Goal: Task Accomplishment & Management: Manage account settings

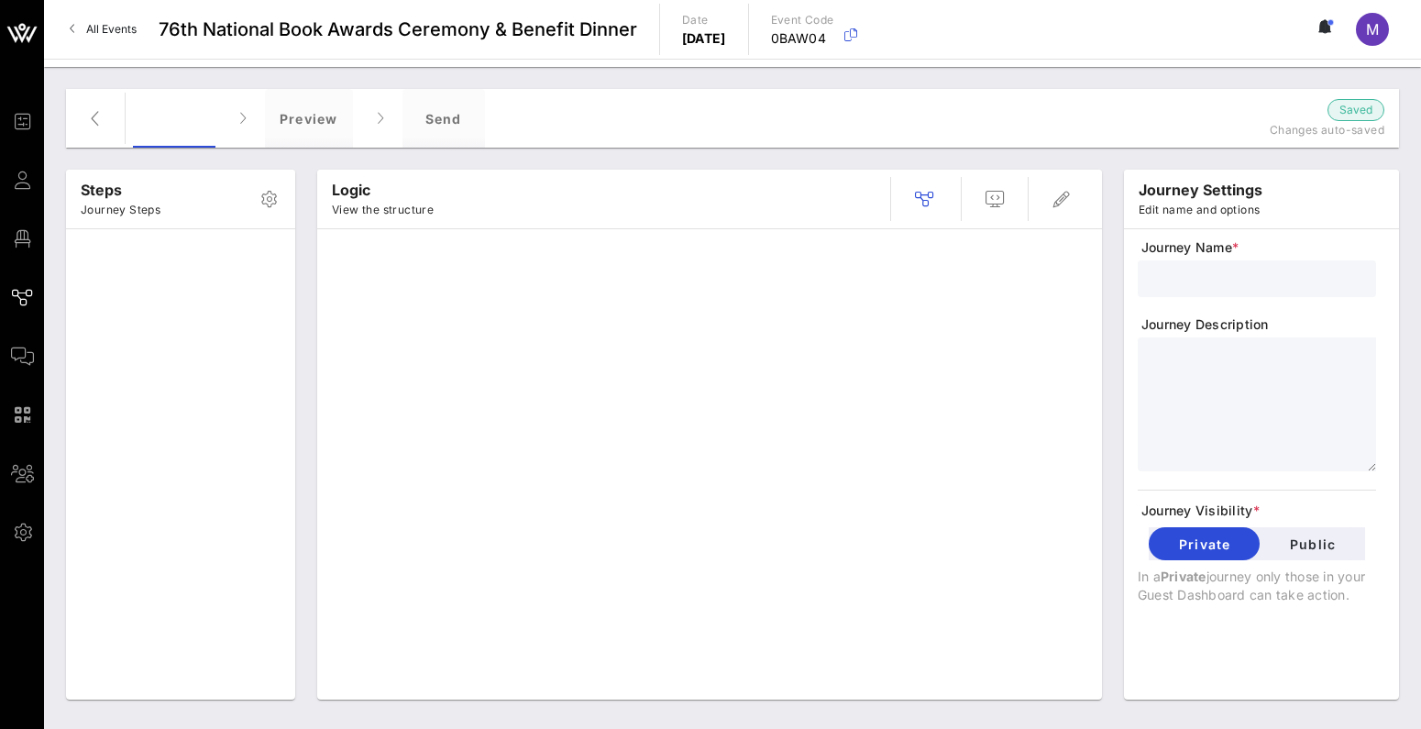
type input "Standard Invite + RSVP + Form"
type textarea "**********"
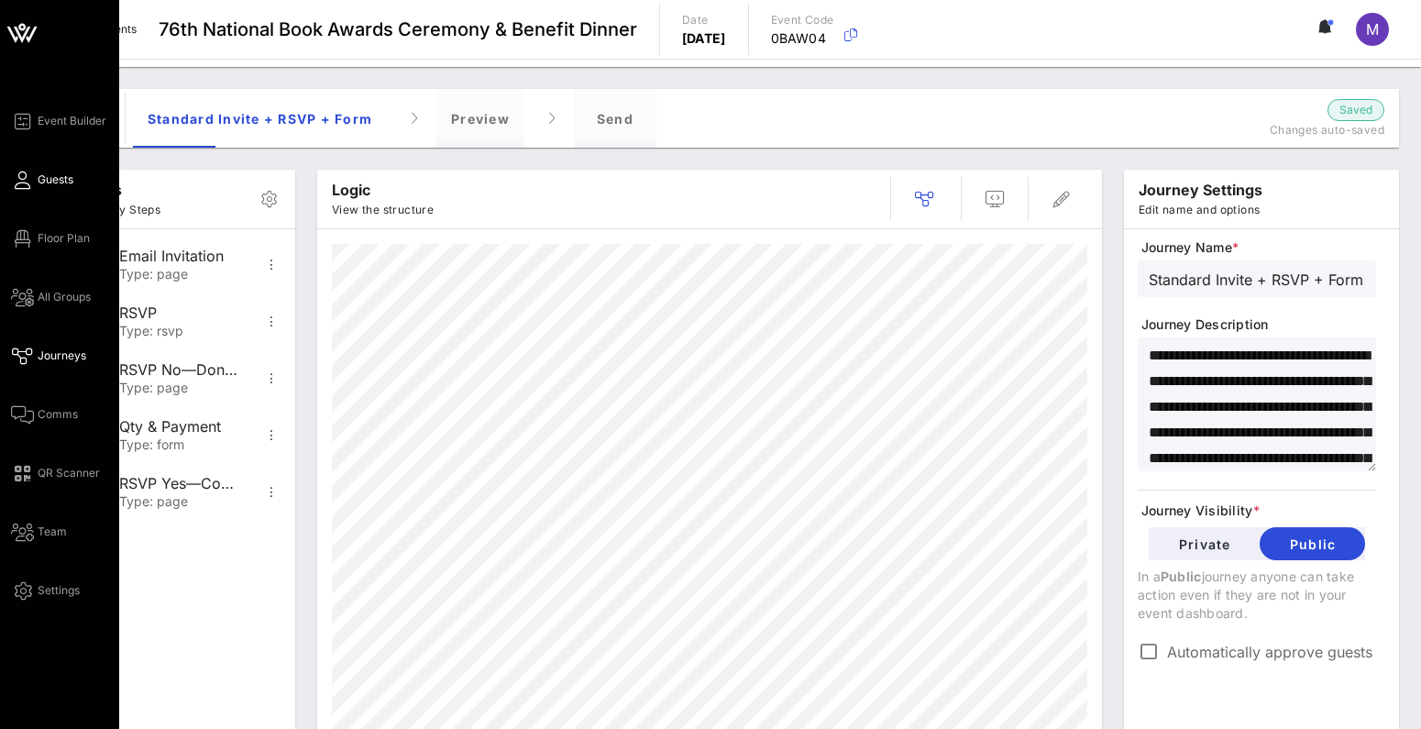
click at [65, 176] on span "Guests" at bounding box center [56, 179] width 36 height 17
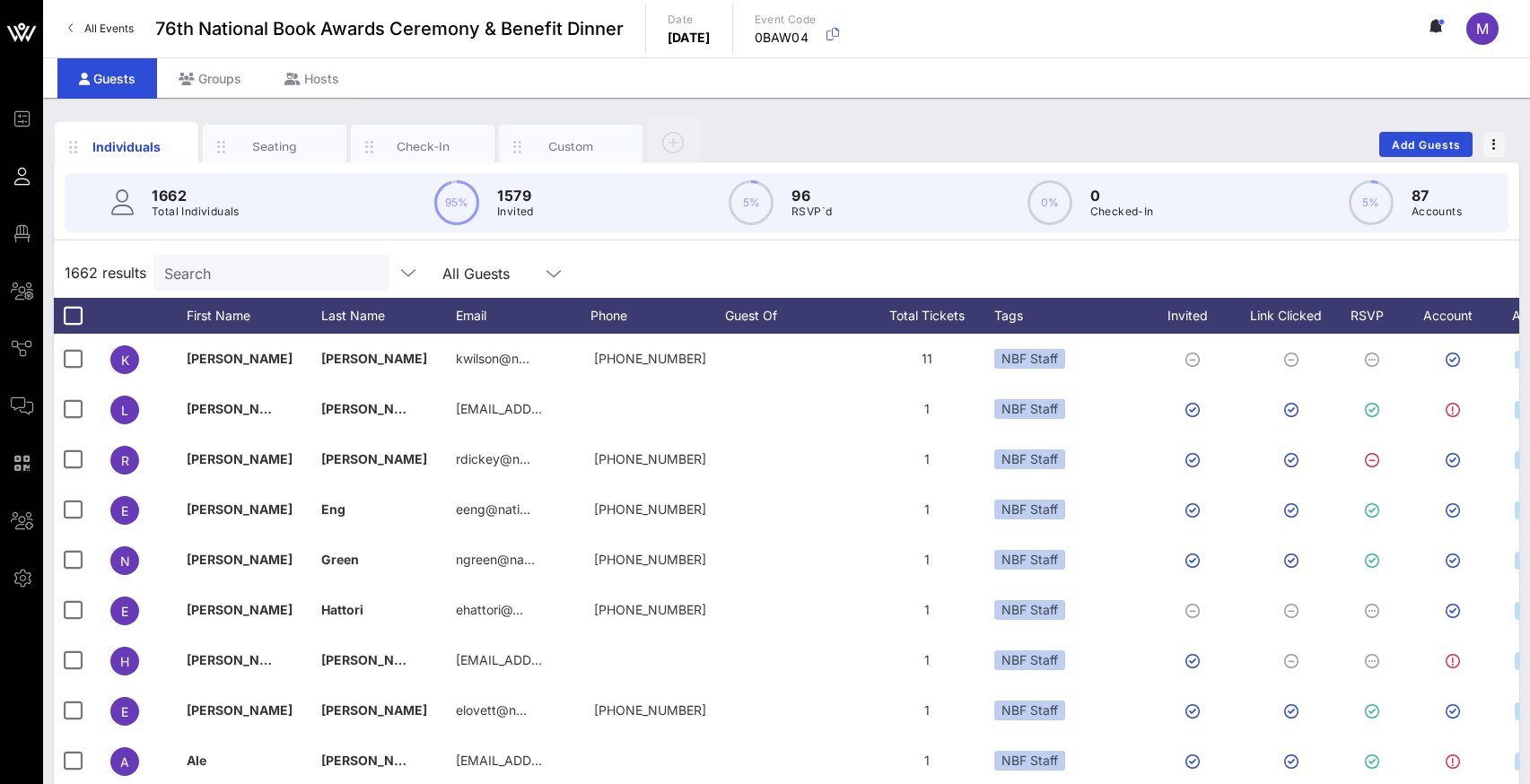
click at [273, 272] on input "Search" at bounding box center [269, 273] width 210 height 23
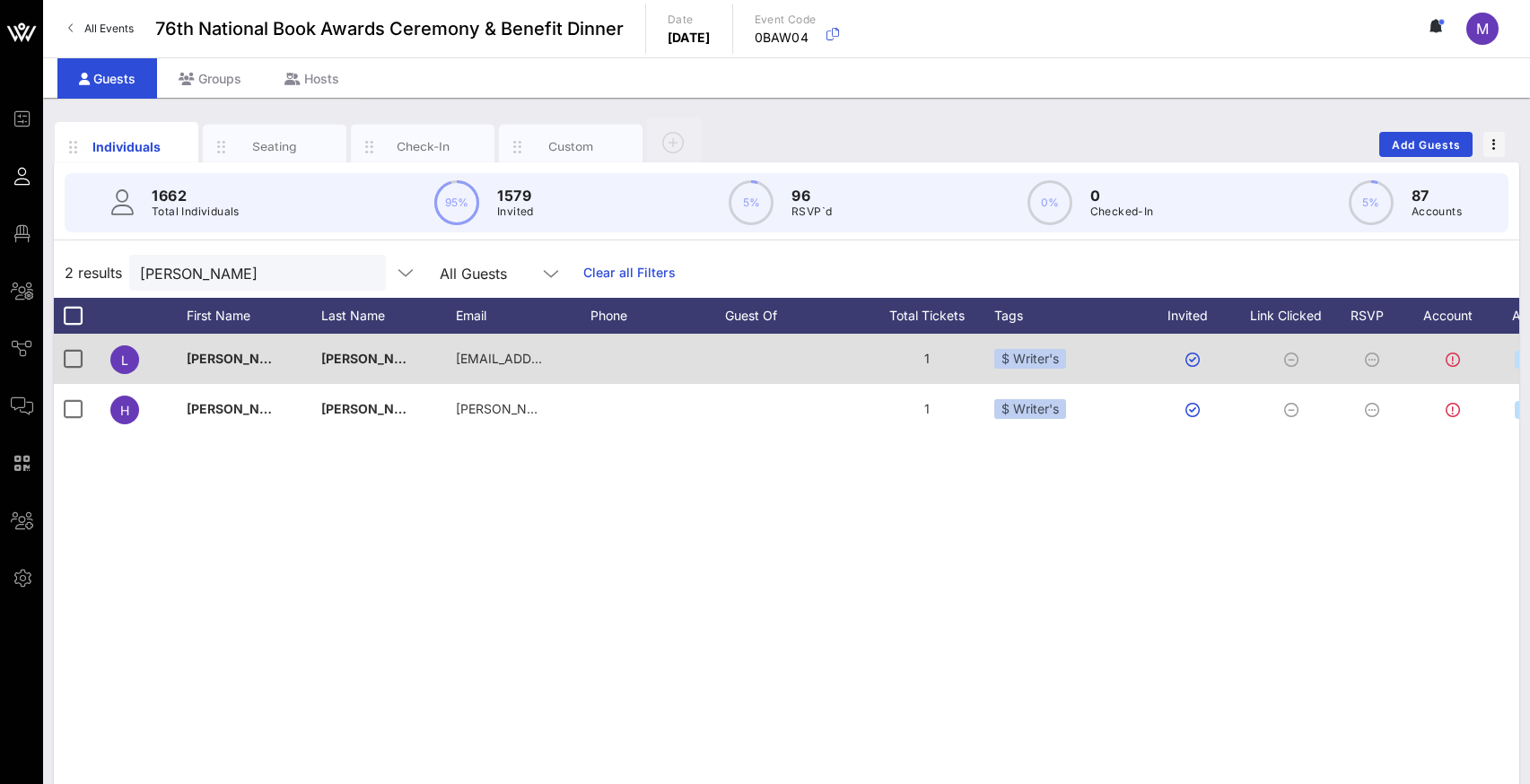
click at [1080, 354] on div "$ Writer's" at bounding box center [1071, 358] width 153 height 50
click at [1063, 356] on div "$ Writer's" at bounding box center [1030, 359] width 71 height 20
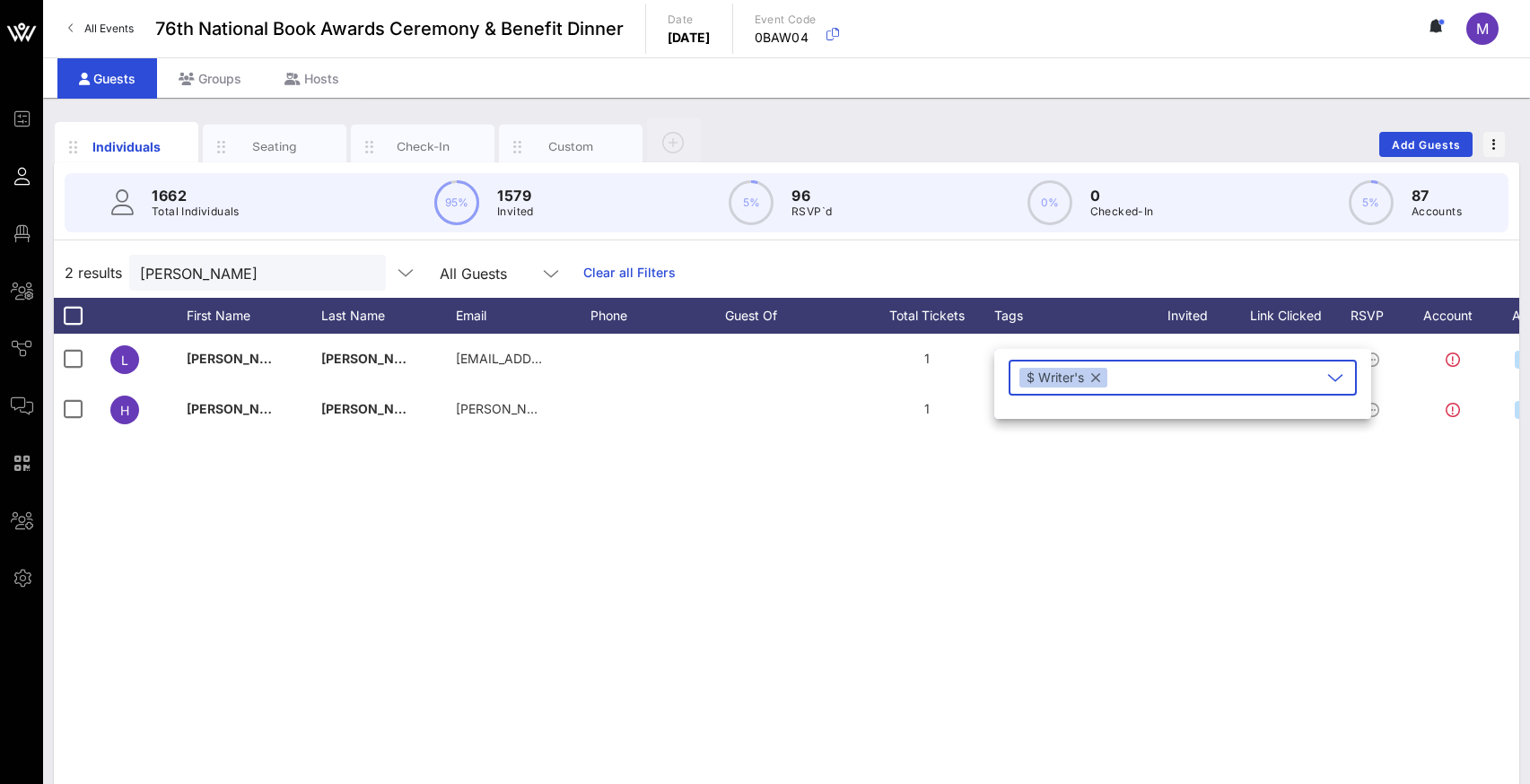
click at [1095, 377] on button "button" at bounding box center [1095, 378] width 9 height 20
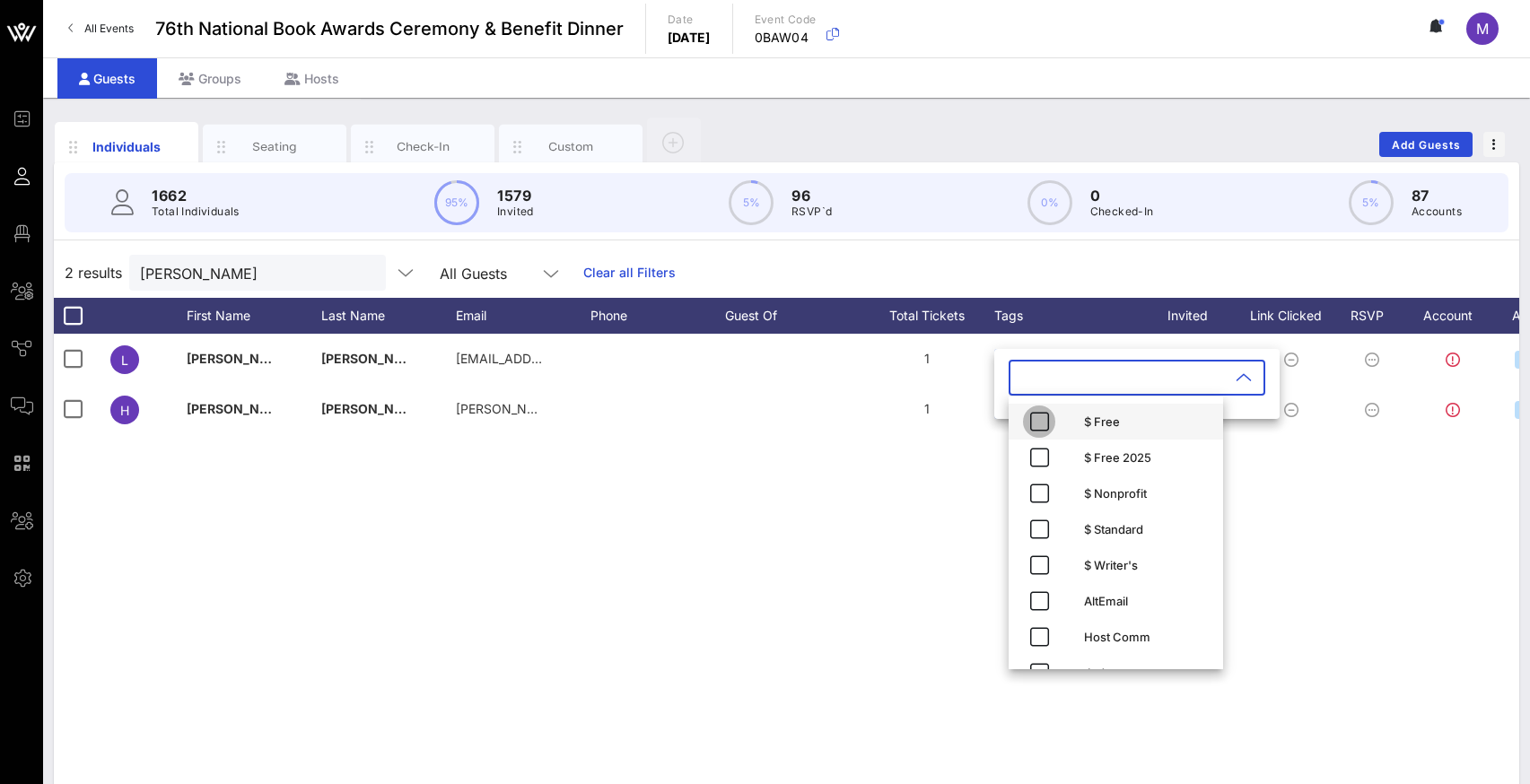
click at [1038, 419] on icon "button" at bounding box center [1040, 422] width 22 height 22
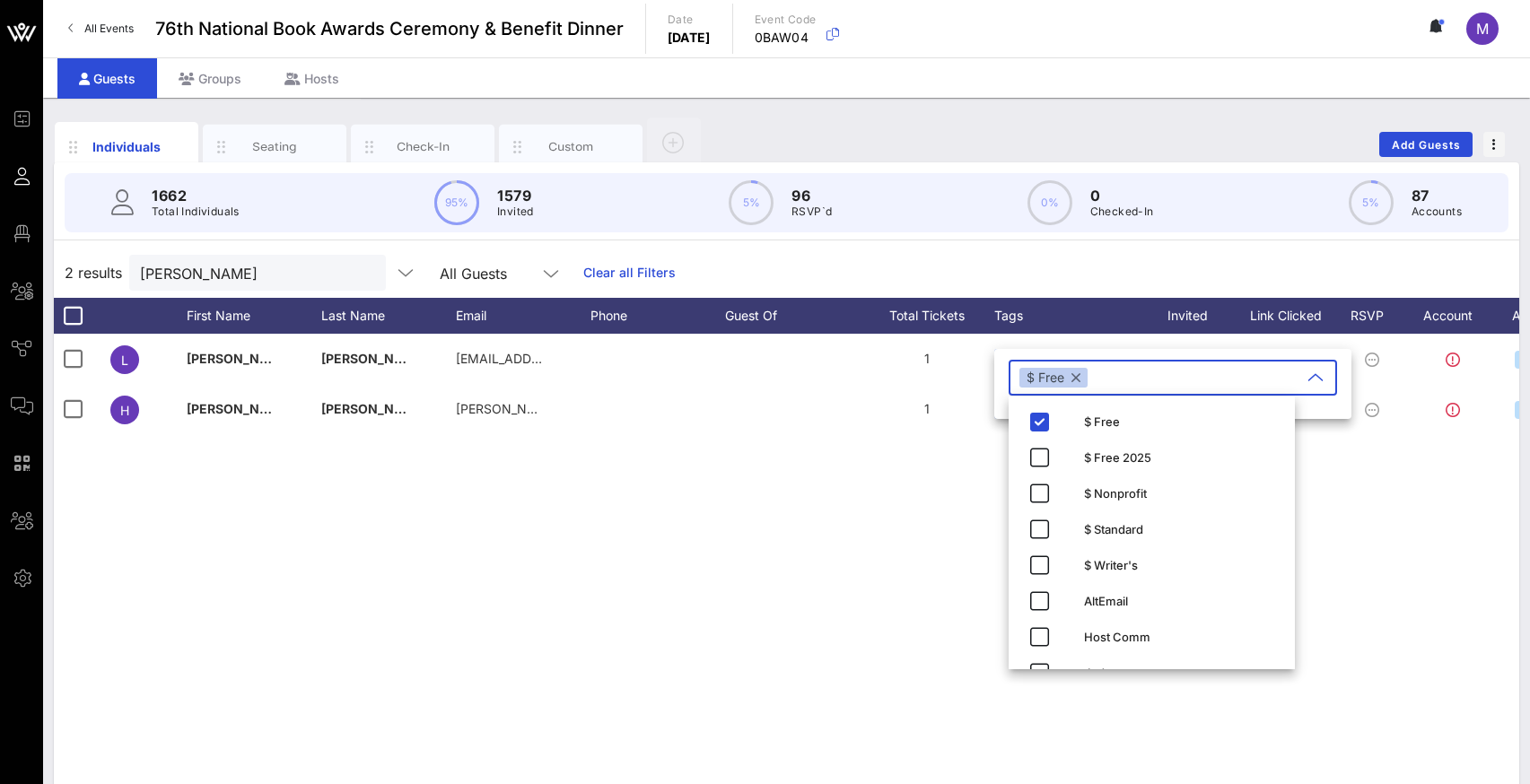
click at [930, 459] on div "L [PERSON_NAME] [PERSON_NAME][EMAIL_ADDRESS][DOMAIN_NAME] 1 $ Writer's Approved…" at bounding box center [786, 603] width 1465 height 538
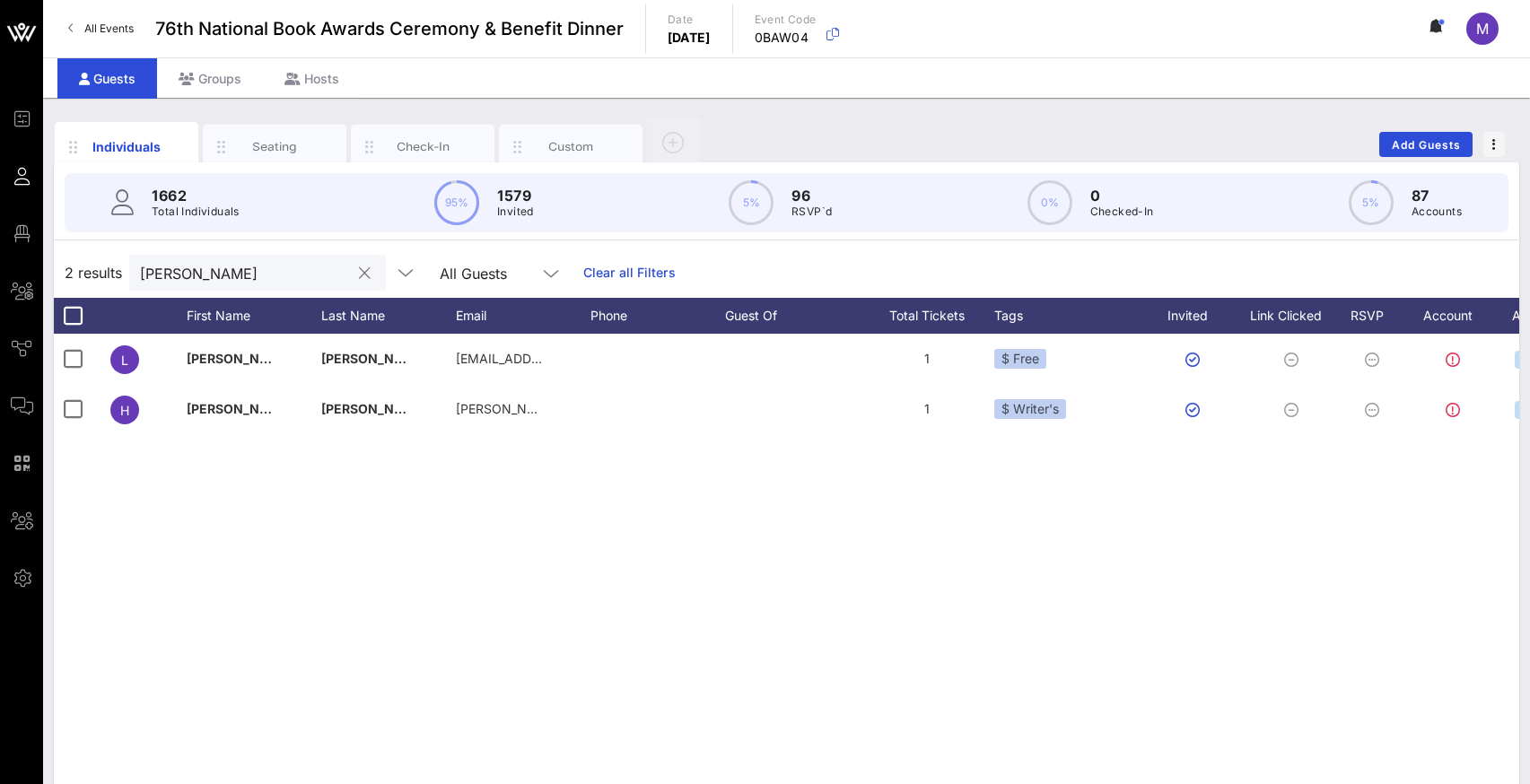
click at [258, 271] on input "[PERSON_NAME]" at bounding box center [245, 273] width 210 height 23
click at [264, 274] on input "[PERSON_NAME]" at bounding box center [245, 273] width 210 height 23
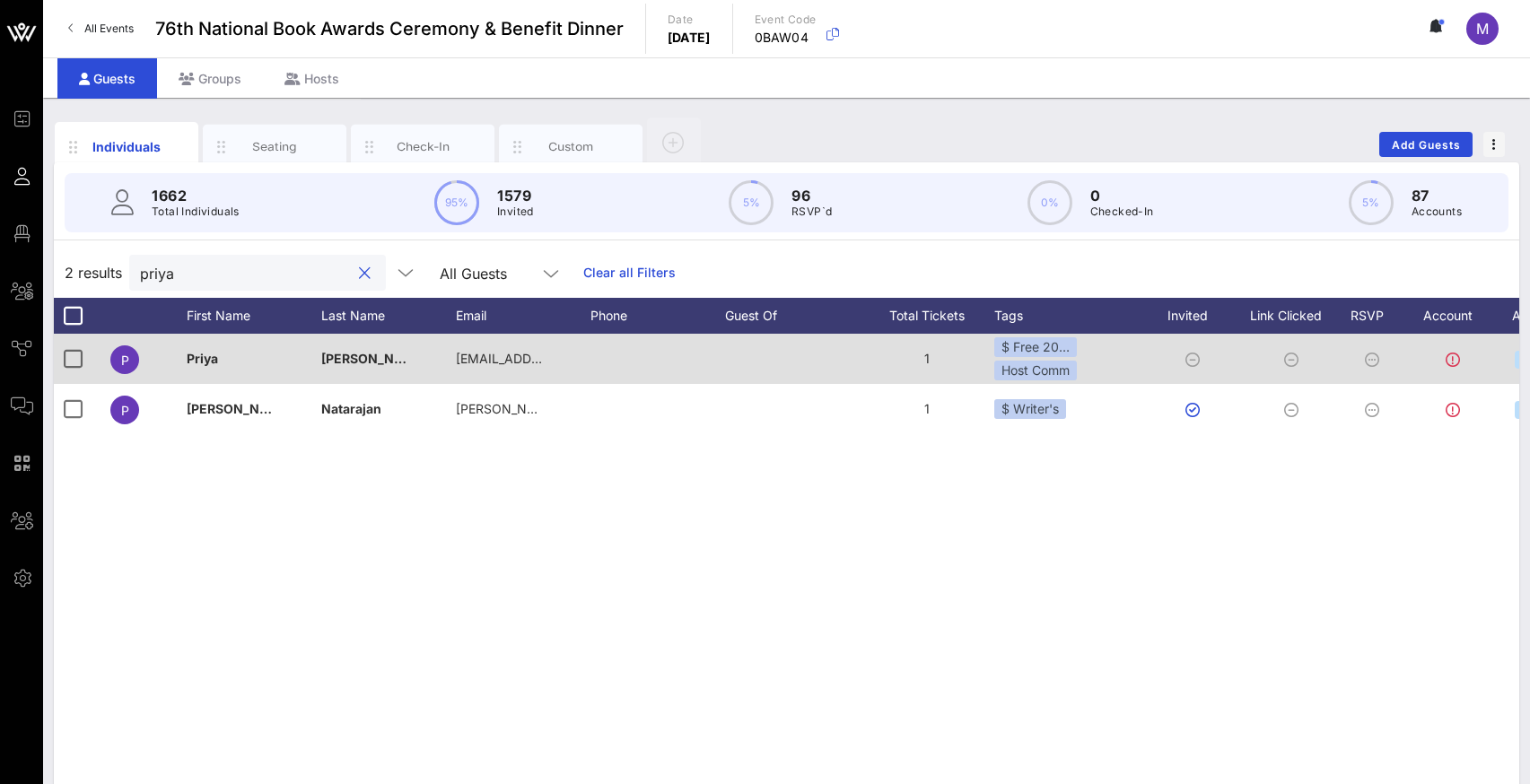
type input "priya"
click at [698, 357] on div at bounding box center [658, 358] width 135 height 50
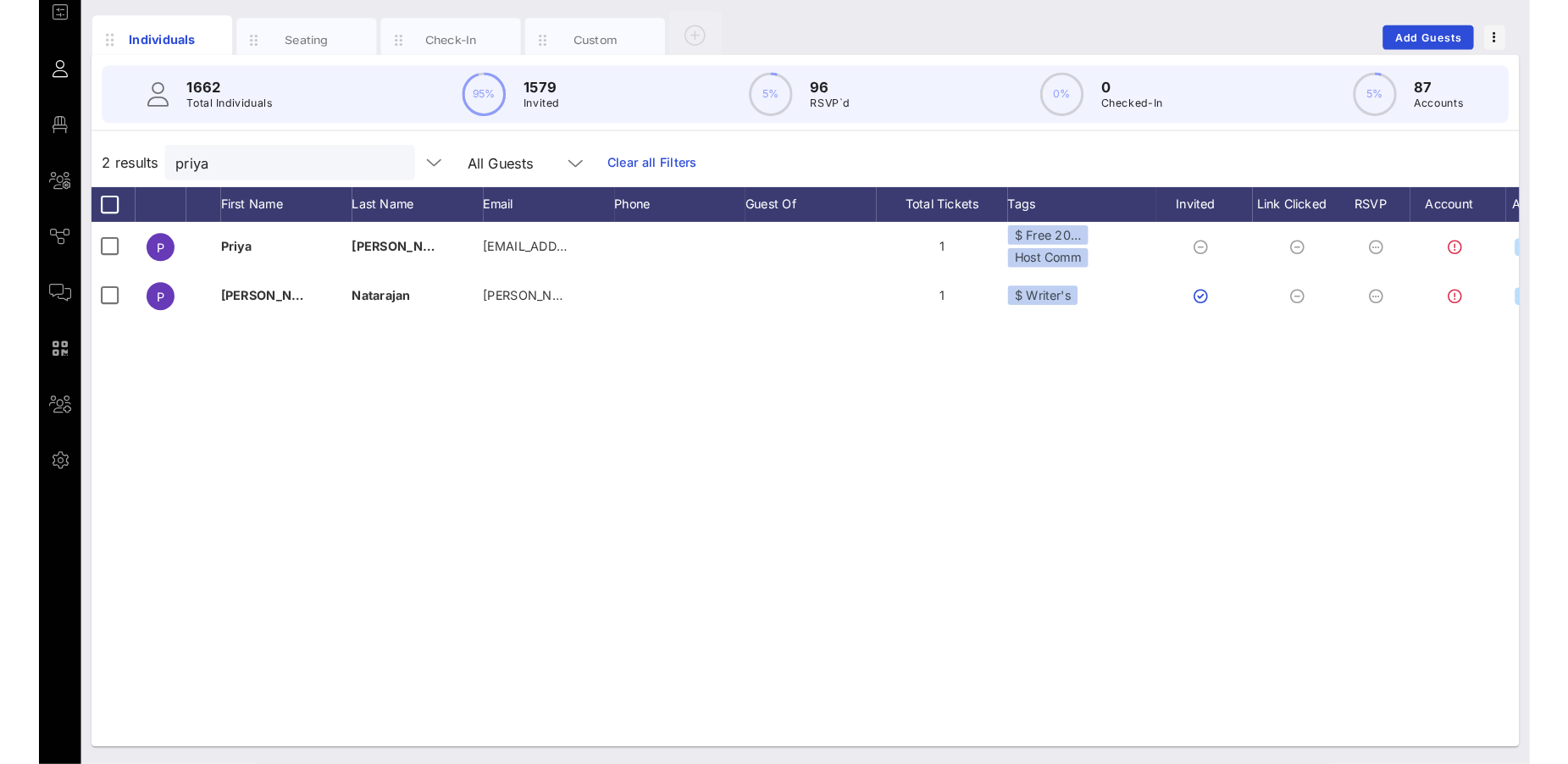
scroll to position [77, 0]
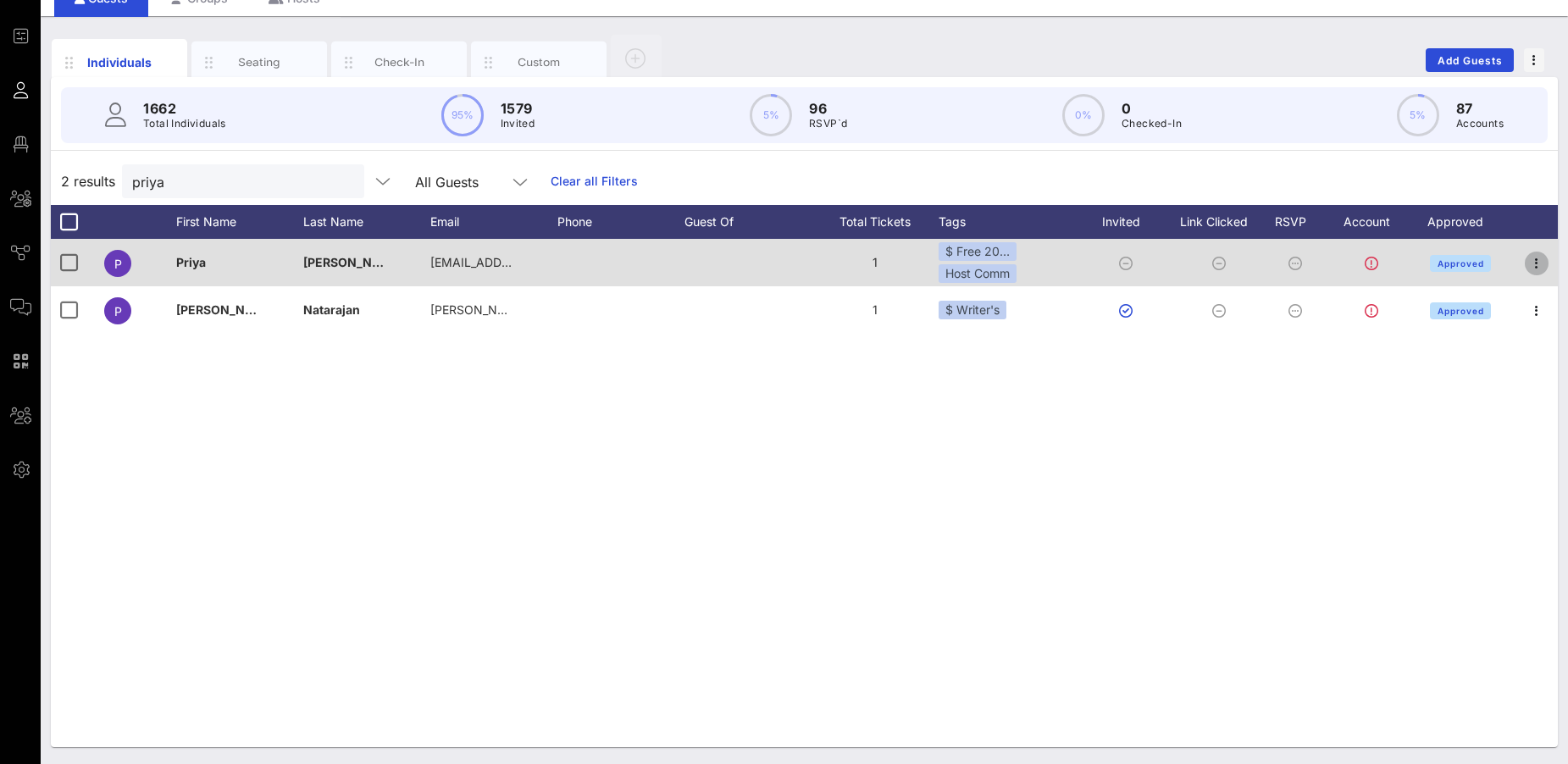
click at [1312, 267] on icon "button" at bounding box center [1537, 263] width 20 height 20
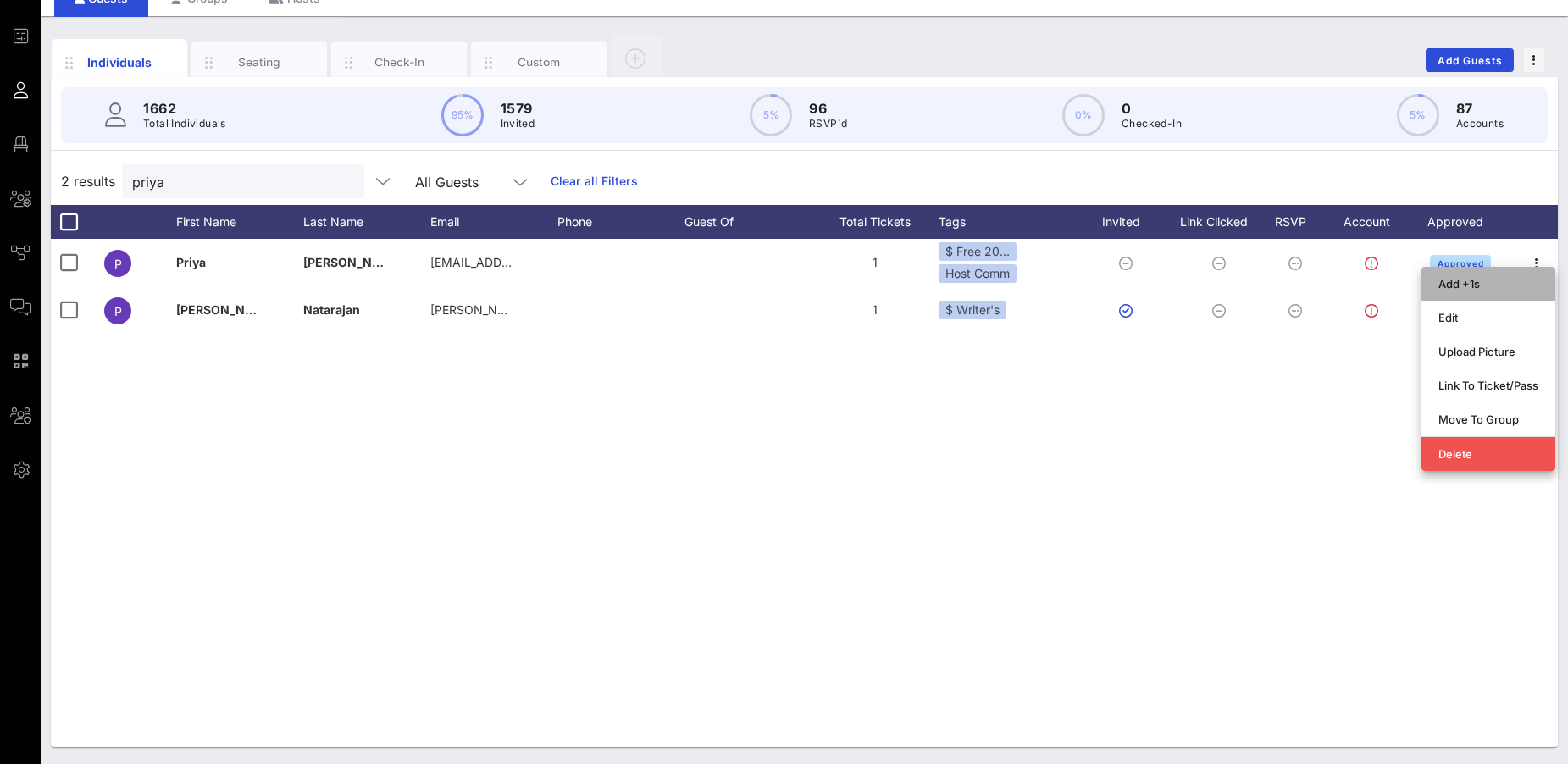
click at [1312, 285] on div "Add +1s" at bounding box center [1489, 284] width 100 height 14
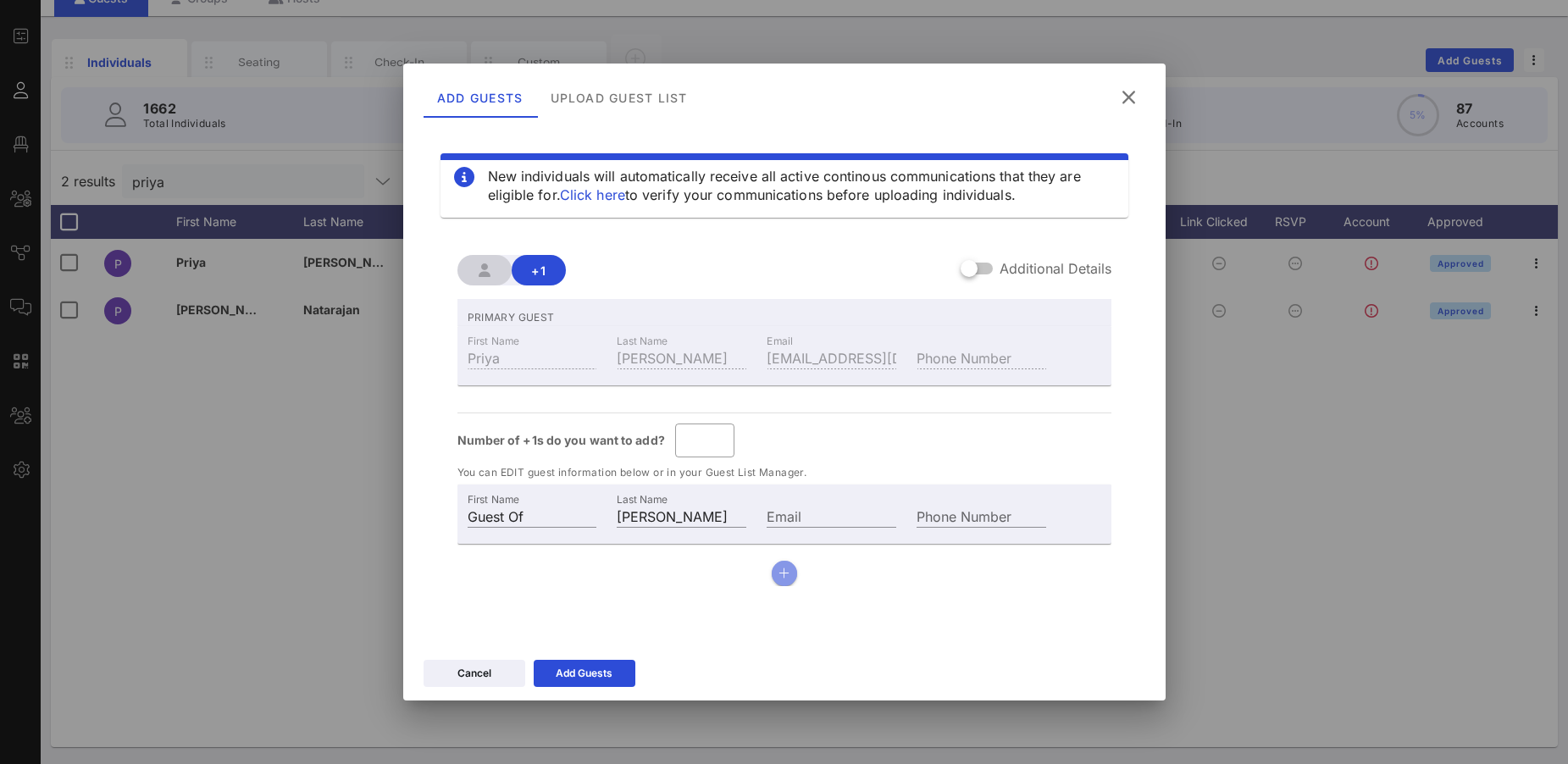
click at [790, 568] on button "button" at bounding box center [784, 574] width 26 height 26
type input "*"
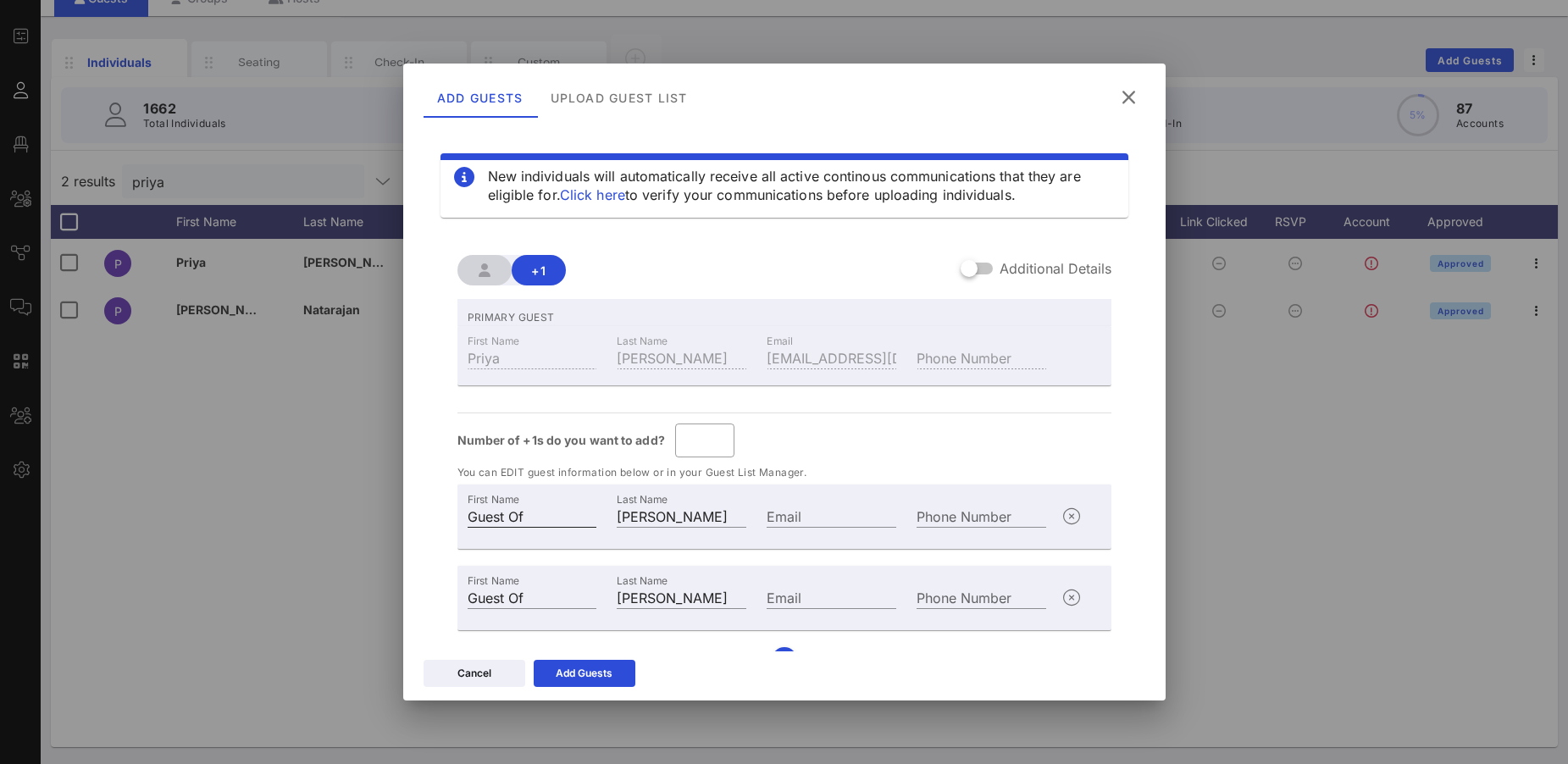
click at [536, 519] on input "Guest Of" at bounding box center [532, 515] width 129 height 22
click at [487, 514] on input "Guest Of" at bounding box center [532, 515] width 129 height 22
type input "Comped Guest Of"
drag, startPoint x: 509, startPoint y: 600, endPoint x: 436, endPoint y: 596, distance: 73.1
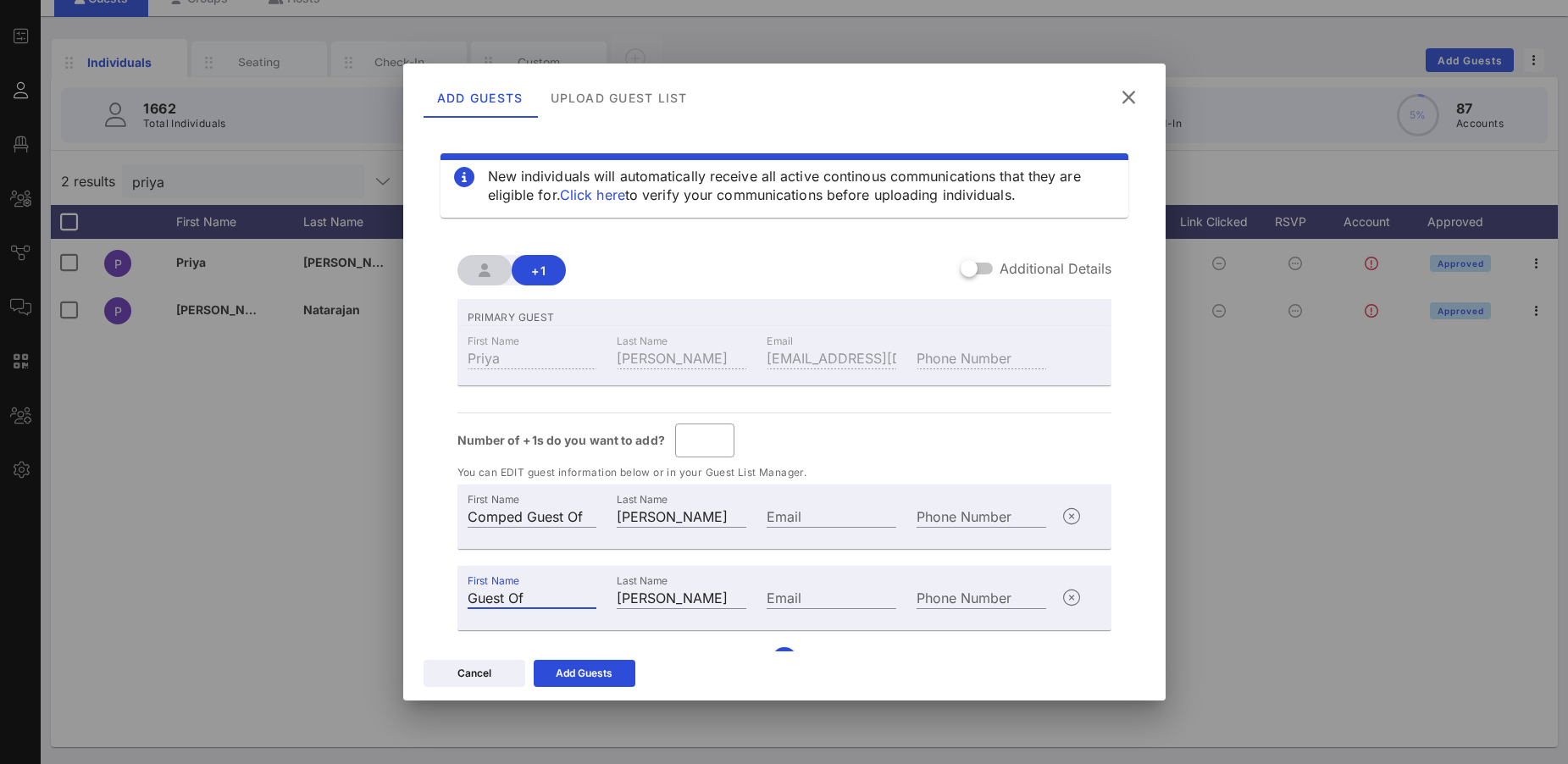
click at [436, 596] on div "New individuals will automatically receive all active continous communications …" at bounding box center [784, 381] width 722 height 508
paste input "Comped Guest"
click at [504, 595] on input "Comped GuestOf" at bounding box center [532, 597] width 129 height 22
click at [563, 602] on input "Comped GuestOf" at bounding box center [532, 597] width 129 height 22
type input "Comped Guest Of"
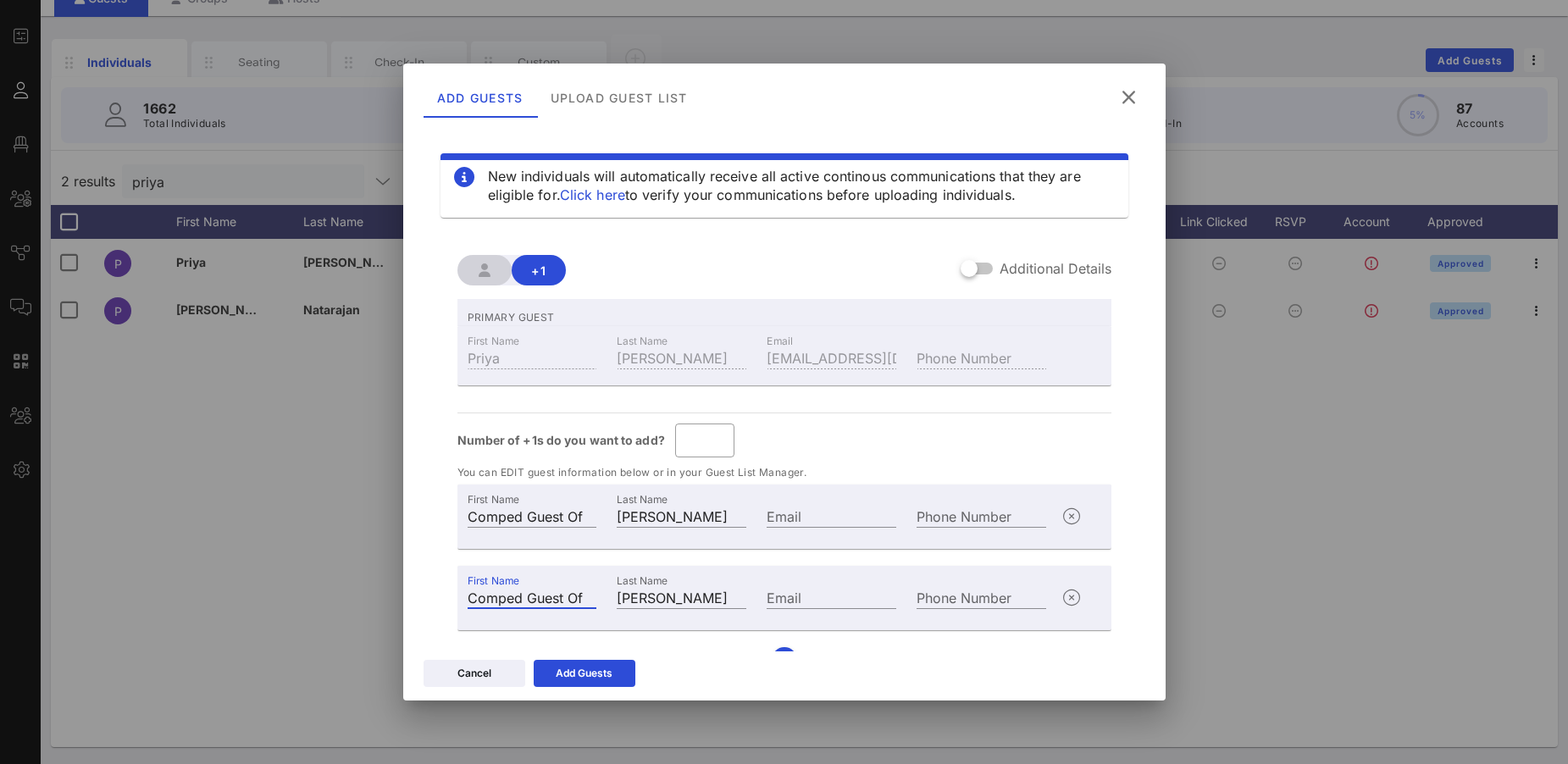
click at [728, 578] on div "Last Name [PERSON_NAME]" at bounding box center [681, 596] width 150 height 46
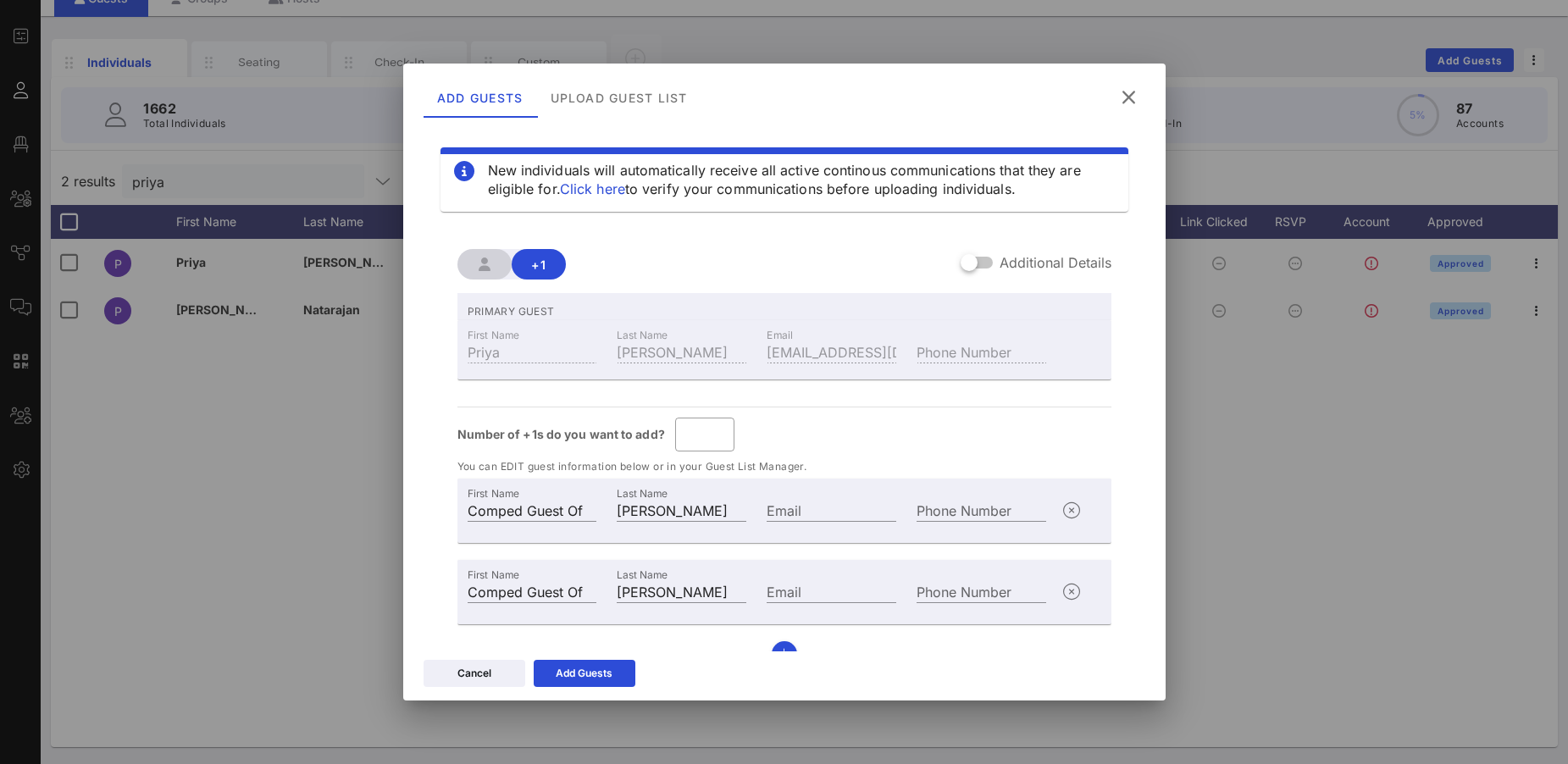
scroll to position [6, 0]
click at [616, 669] on button "Add Guests" at bounding box center [585, 673] width 102 height 27
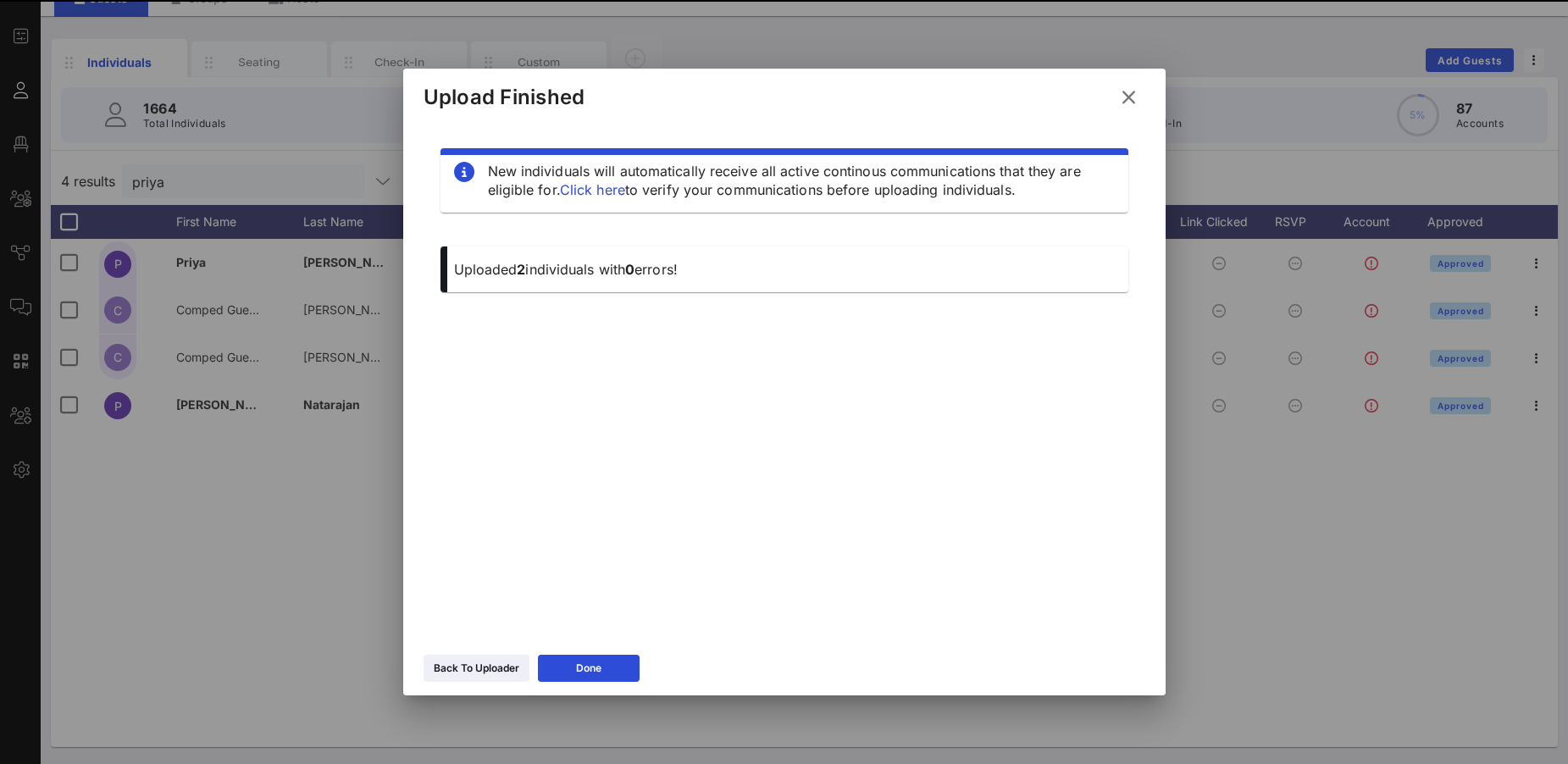
scroll to position [0, 0]
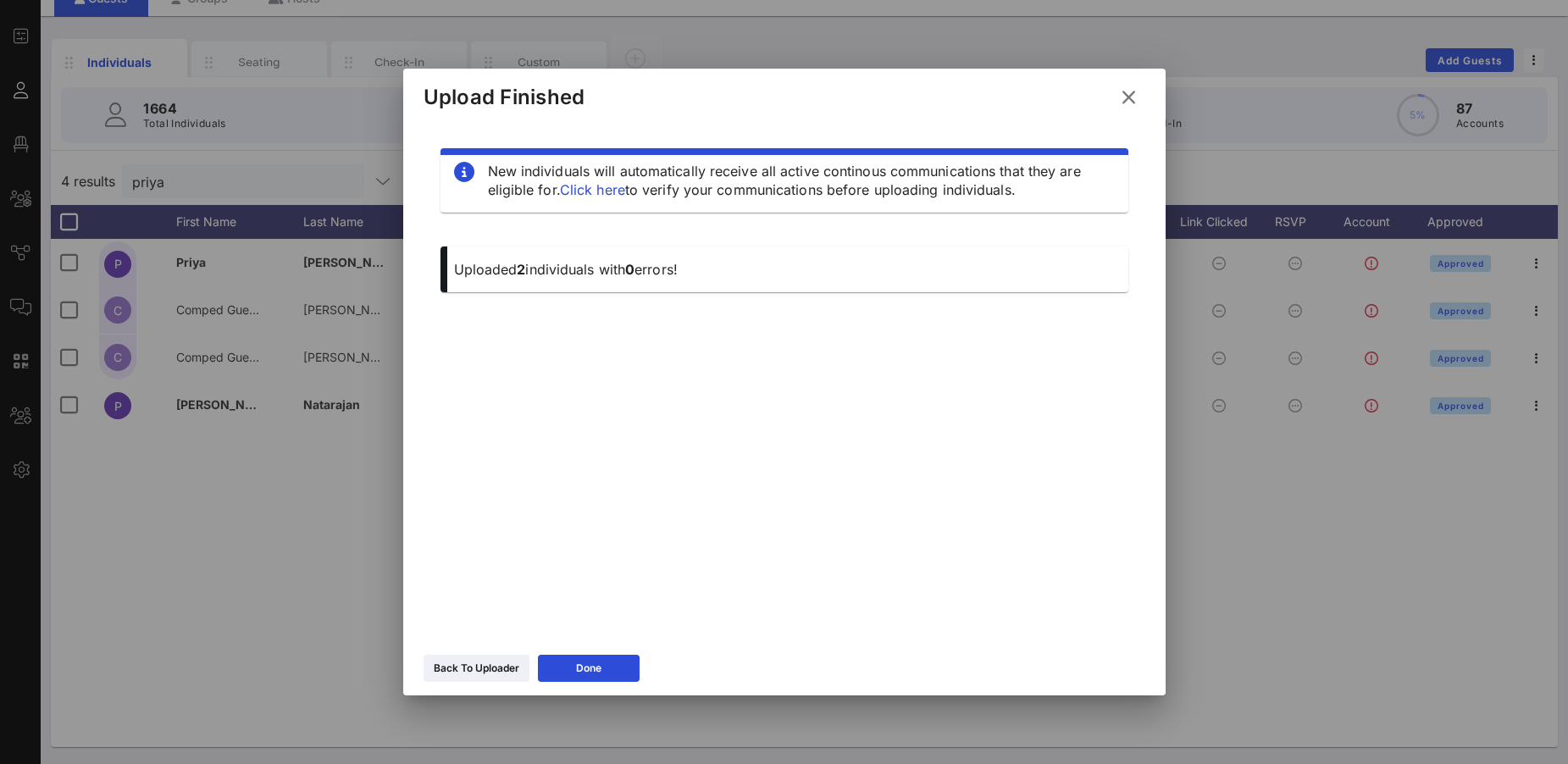
click at [1133, 99] on icon at bounding box center [1128, 98] width 27 height 26
